Goal: Navigation & Orientation: Find specific page/section

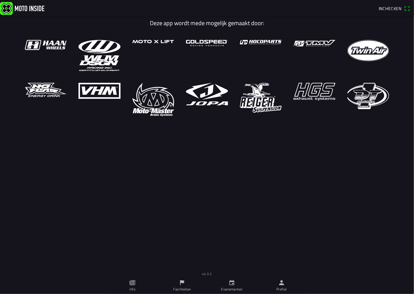
click at [228, 285] on icon "calendar" at bounding box center [231, 283] width 7 height 7
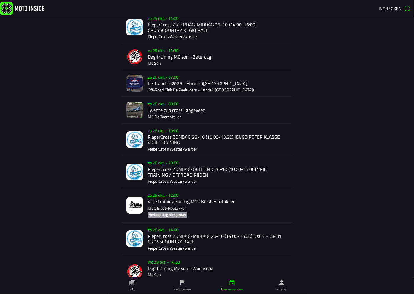
scroll to position [832, 0]
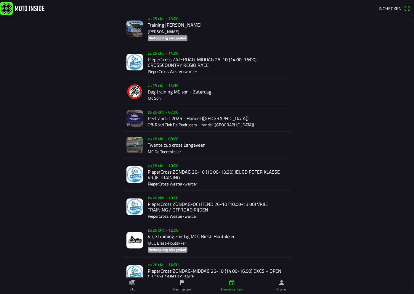
click at [189, 123] on div "zo 26 okt. - 07:00 Peelrandrit 2025 - Handel (NB) Off-Road Club De Peelrijders …" at bounding box center [218, 118] width 140 height 26
